Goal: Information Seeking & Learning: Learn about a topic

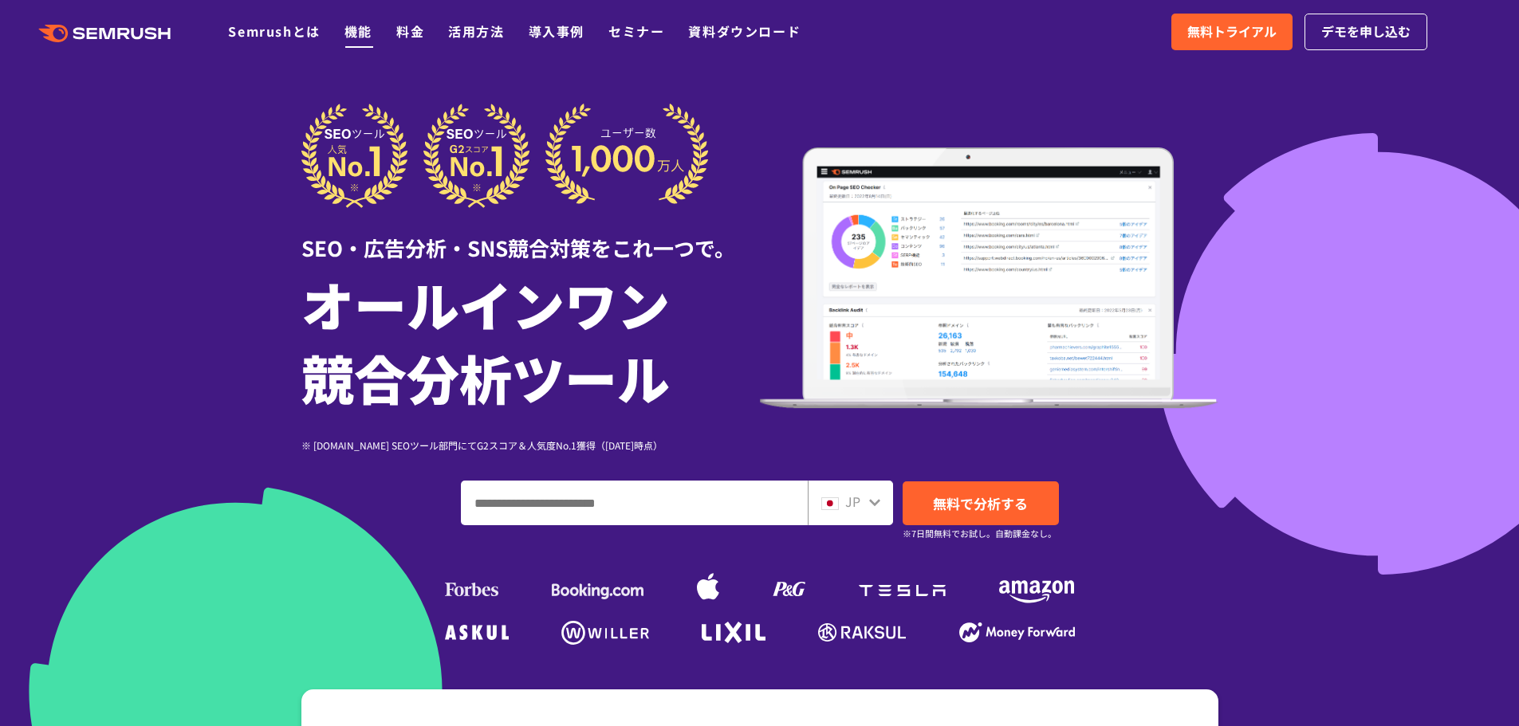
click at [361, 38] on link "機能" at bounding box center [358, 31] width 28 height 19
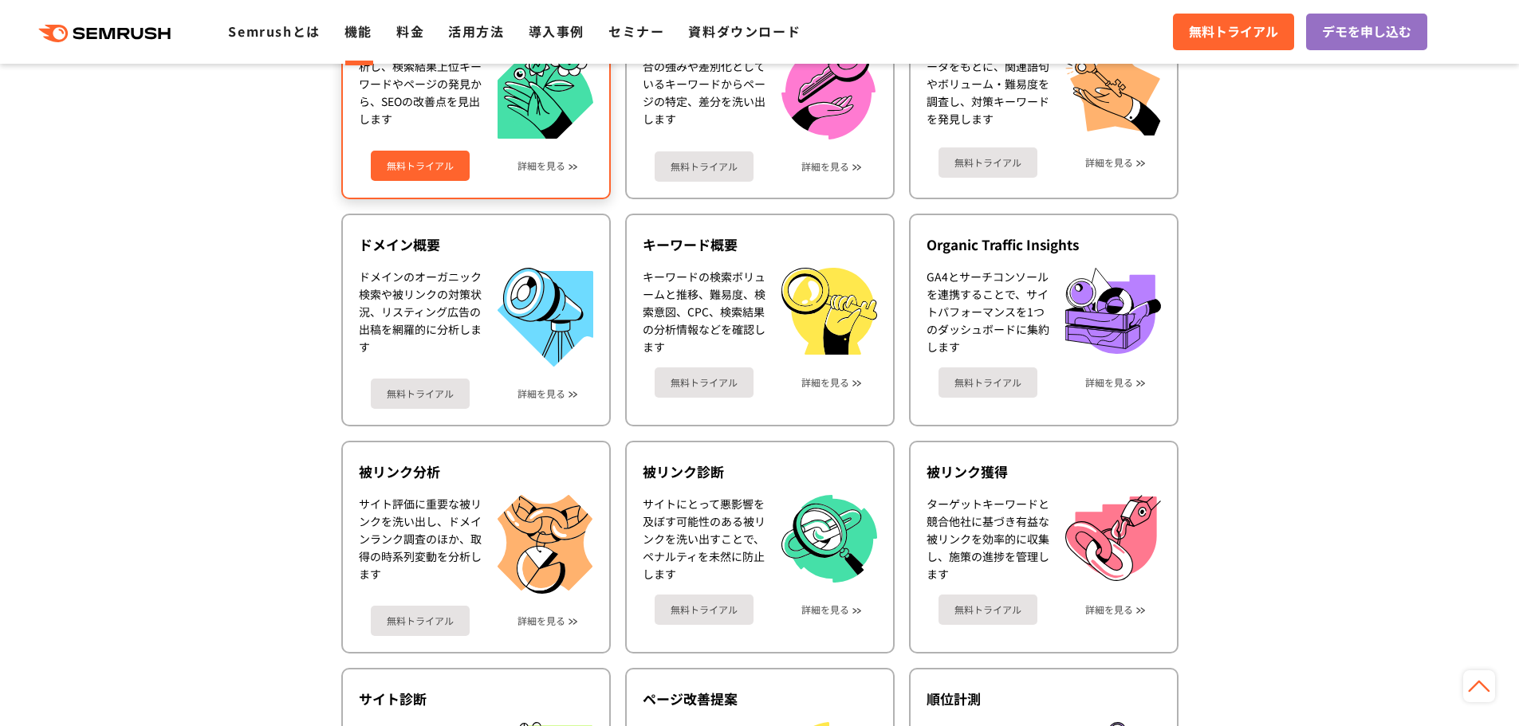
click at [390, 125] on div "競合のWebサイトを分析し、検索結果上位キーワードやページの発見から、SEOの改善点を見出します" at bounding box center [420, 90] width 123 height 100
click at [522, 179] on div "無料トライアル 詳細を見る" at bounding box center [476, 160] width 234 height 42
click at [519, 166] on link "詳細を見る" at bounding box center [541, 165] width 48 height 11
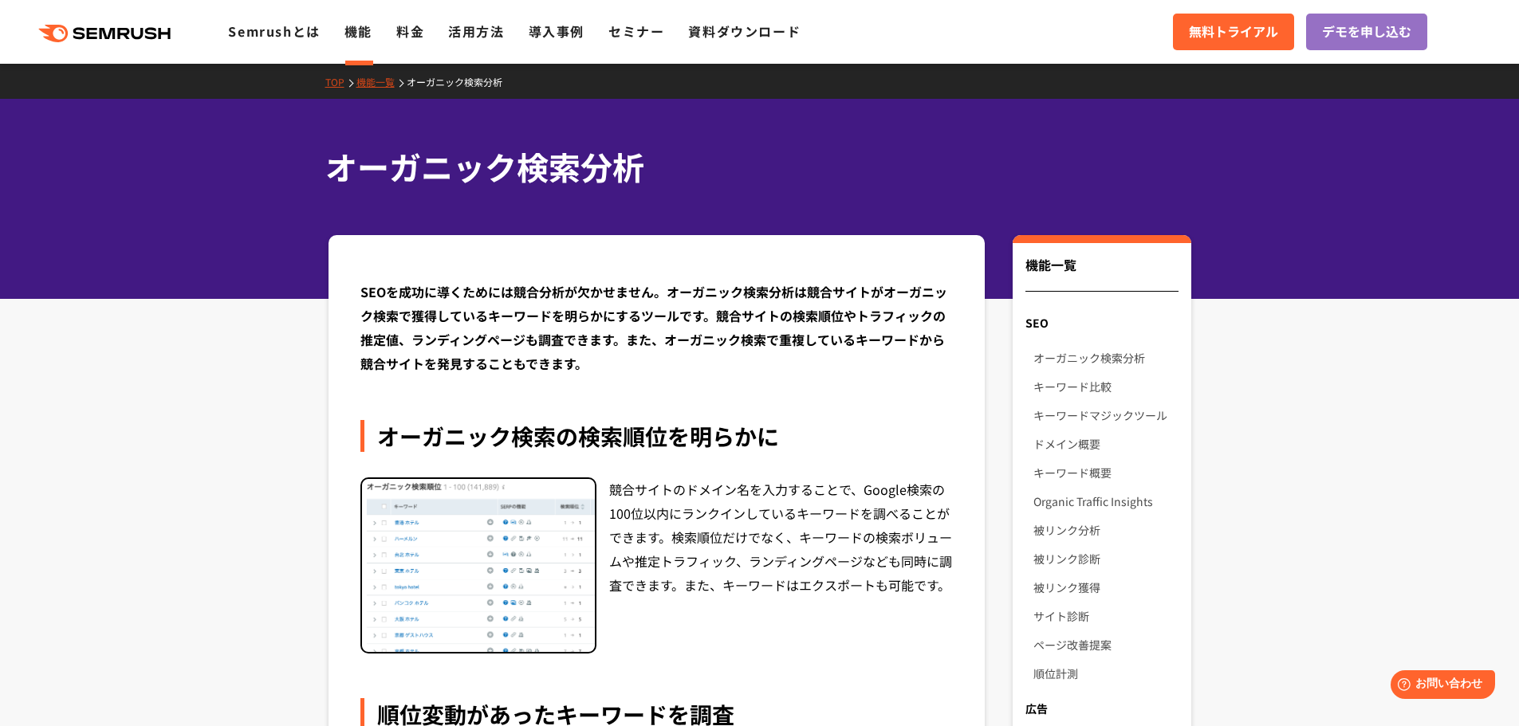
click at [391, 93] on div "TOP 機能一覧 オーガニック検索分析" at bounding box center [759, 81] width 1519 height 35
click at [381, 88] on link "機能一覧" at bounding box center [381, 82] width 50 height 14
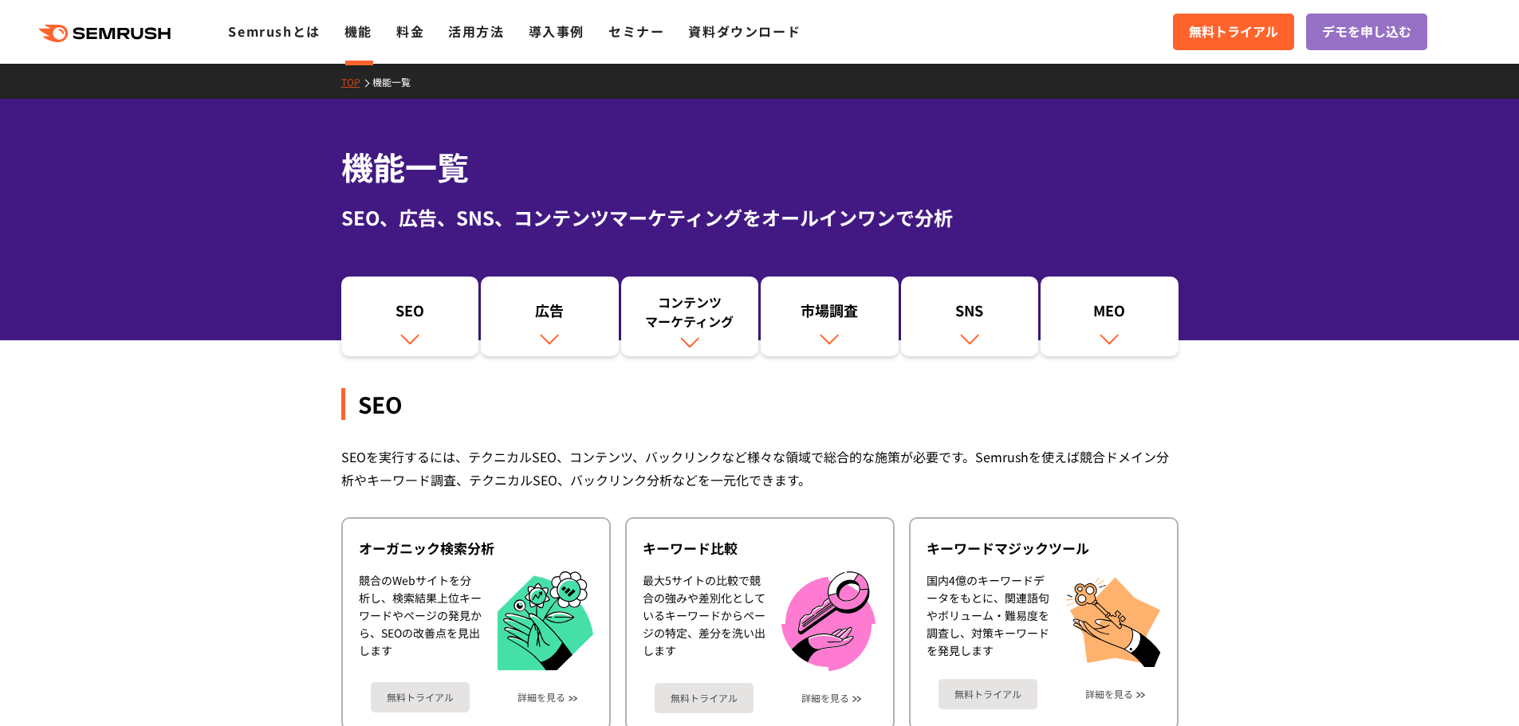
scroll to position [532, 0]
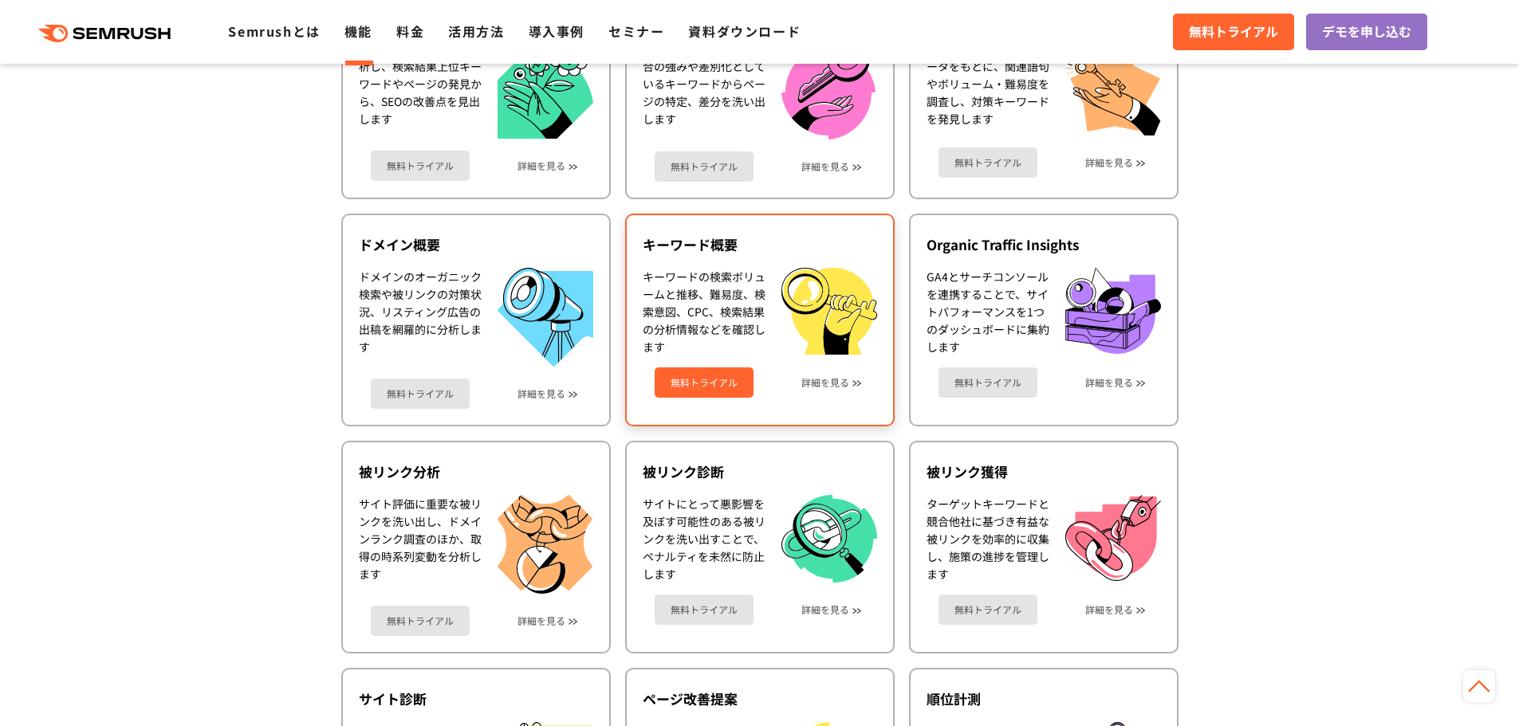
click at [732, 252] on div "キーワード概要" at bounding box center [759, 244] width 234 height 19
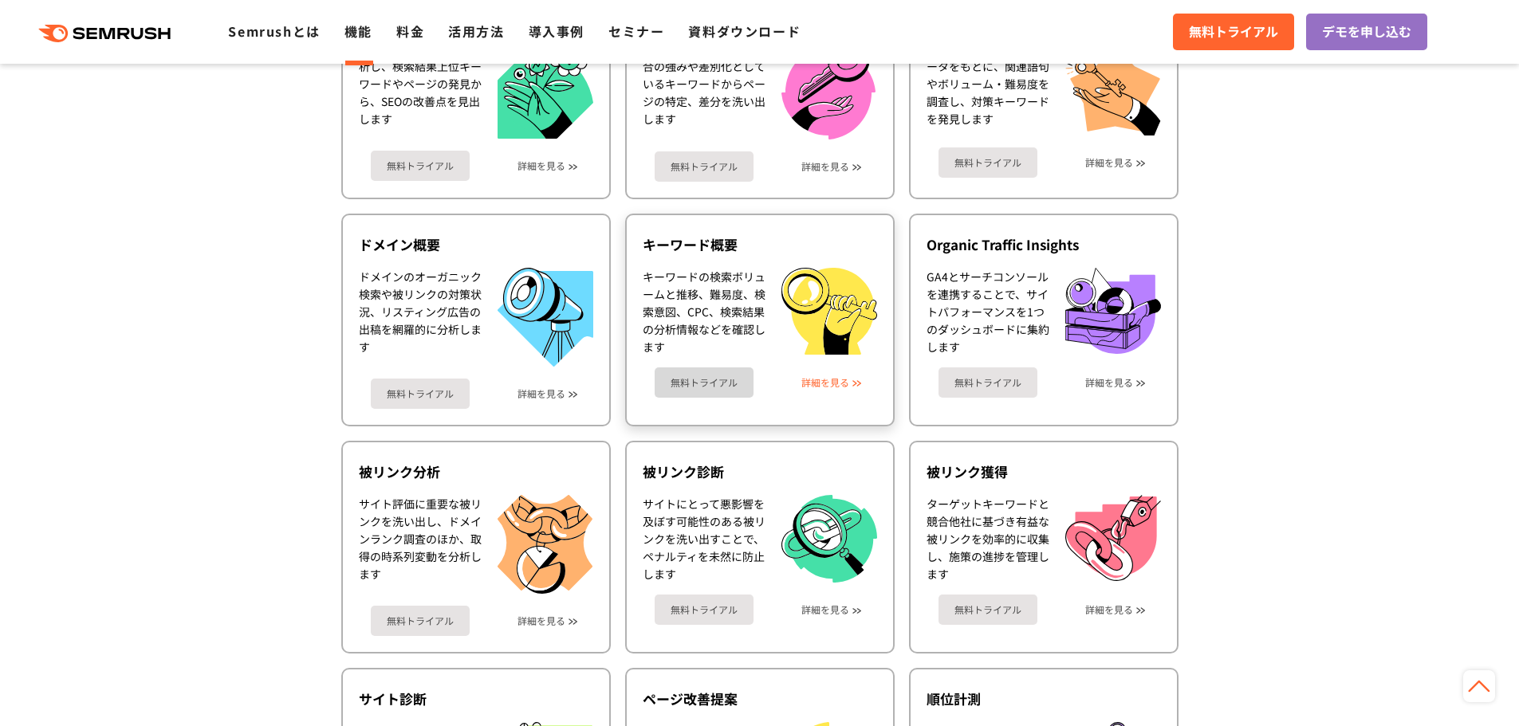
click at [821, 377] on link "詳細を見る" at bounding box center [825, 382] width 48 height 11
